Goal: Information Seeking & Learning: Learn about a topic

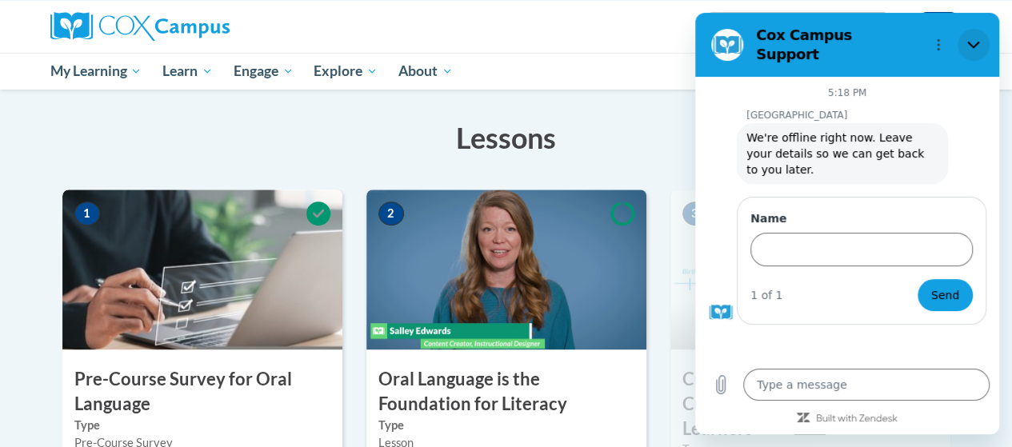
click at [972, 38] on icon "Close" at bounding box center [973, 44] width 13 height 13
type textarea "x"
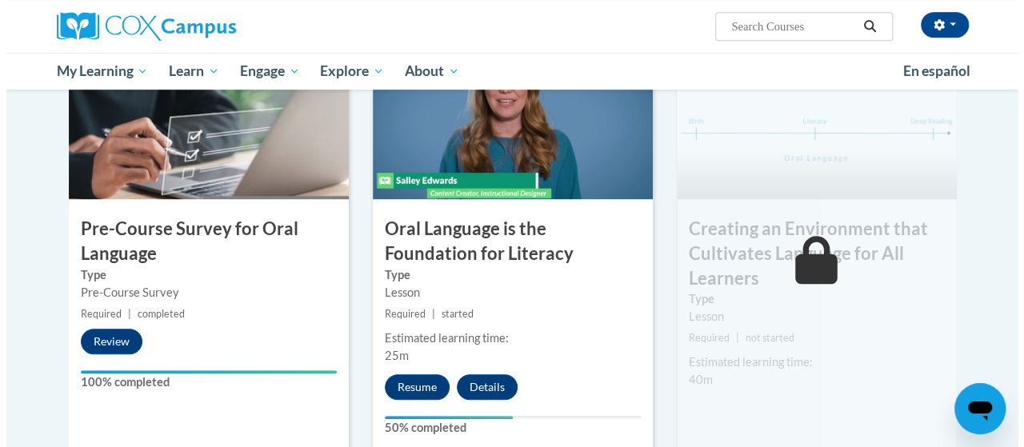
scroll to position [413, 0]
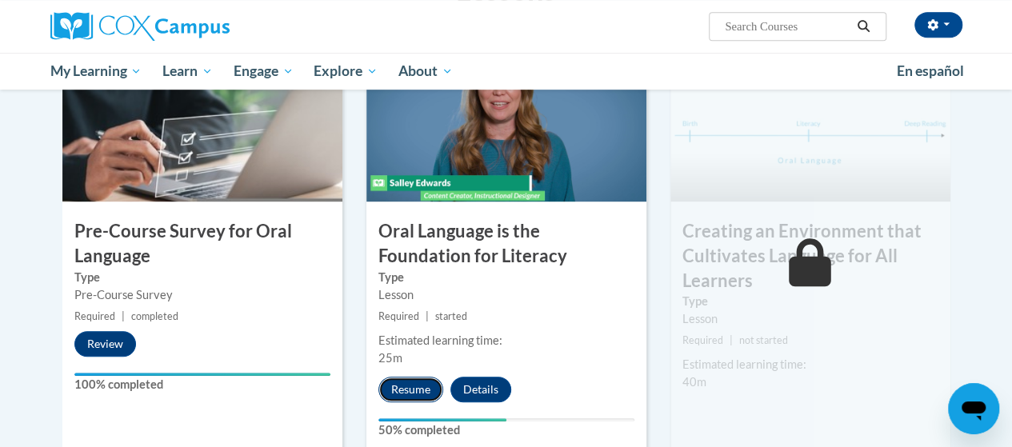
click at [424, 385] on button "Resume" at bounding box center [410, 390] width 65 height 26
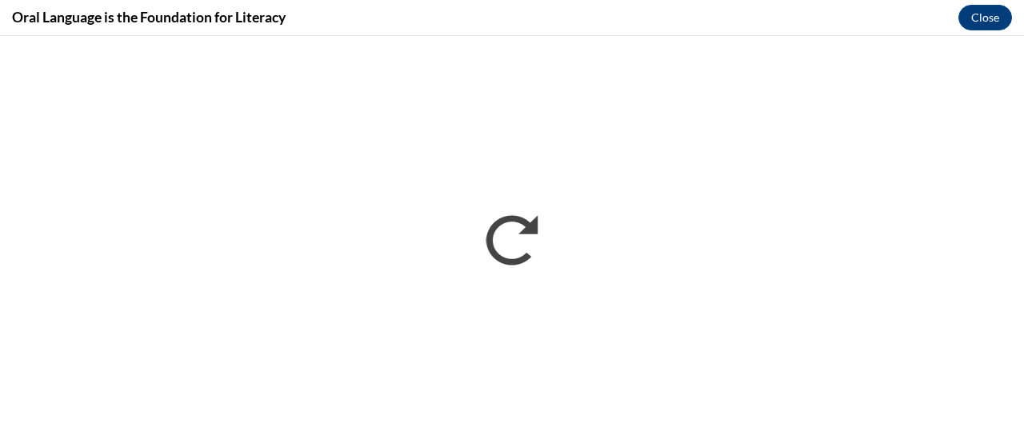
scroll to position [0, 0]
